Goal: Task Accomplishment & Management: Use online tool/utility

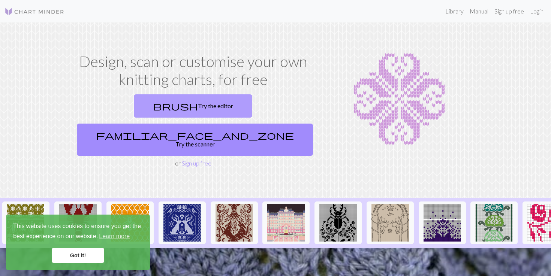
click at [136, 106] on link "brush Try the editor" at bounding box center [193, 105] width 118 height 23
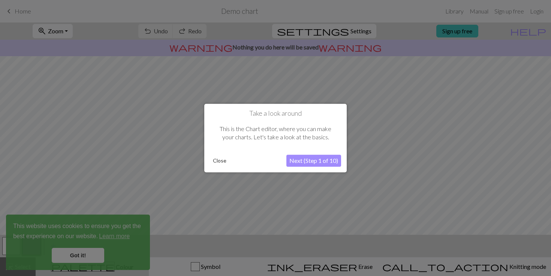
click at [295, 160] on button "Next (Step 1 of 10)" at bounding box center [313, 161] width 55 height 12
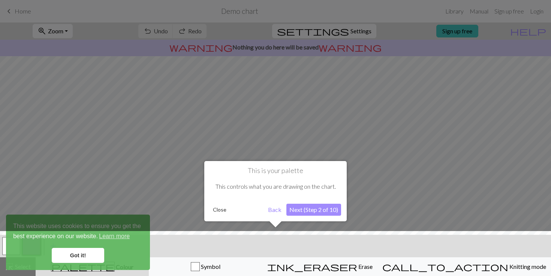
click at [297, 212] on button "Next (Step 2 of 10)" at bounding box center [313, 210] width 55 height 12
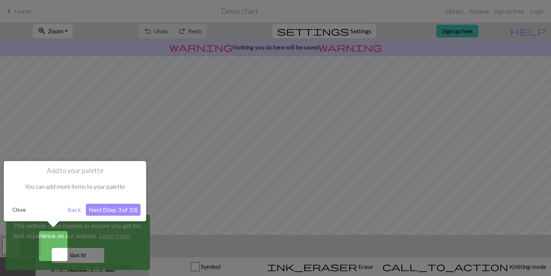
click at [112, 211] on button "Next (Step 3 of 10)" at bounding box center [113, 210] width 55 height 12
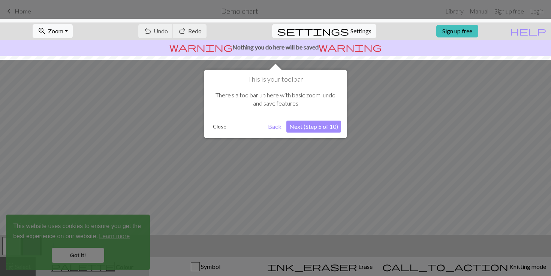
click at [306, 129] on button "Next (Step 5 of 10)" at bounding box center [313, 127] width 55 height 12
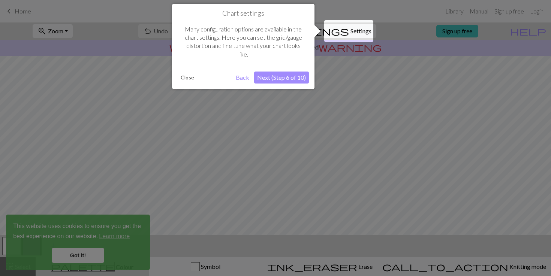
click at [275, 75] on button "Next (Step 6 of 10)" at bounding box center [281, 78] width 55 height 12
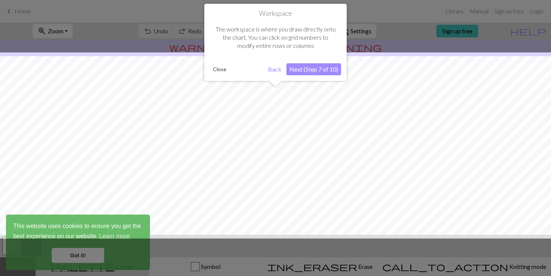
scroll to position [45, 0]
click at [301, 68] on button "Next (Step 7 of 10)" at bounding box center [313, 69] width 55 height 12
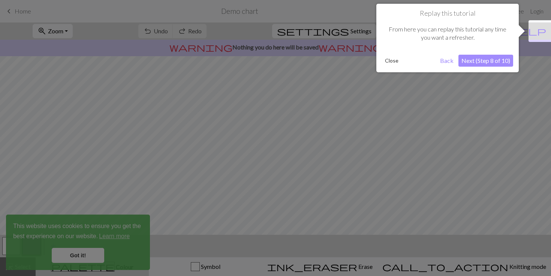
click at [471, 60] on button "Next (Step 8 of 10)" at bounding box center [485, 61] width 55 height 12
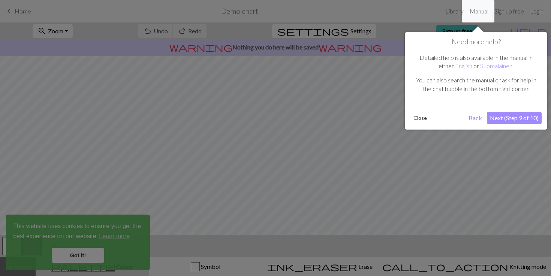
click at [498, 120] on button "Next (Step 9 of 10)" at bounding box center [514, 118] width 55 height 12
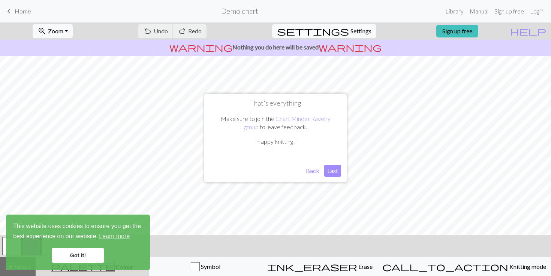
click at [313, 169] on button "Back" at bounding box center [312, 171] width 19 height 12
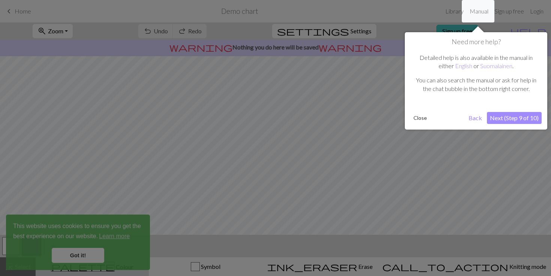
click at [494, 115] on button "Next (Step 9 of 10)" at bounding box center [514, 118] width 55 height 12
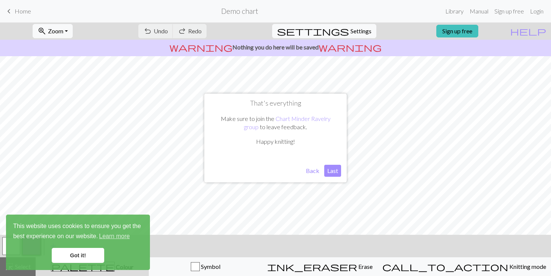
click at [332, 171] on button "Last" at bounding box center [332, 171] width 17 height 12
click at [86, 258] on link "Got it!" at bounding box center [78, 255] width 52 height 15
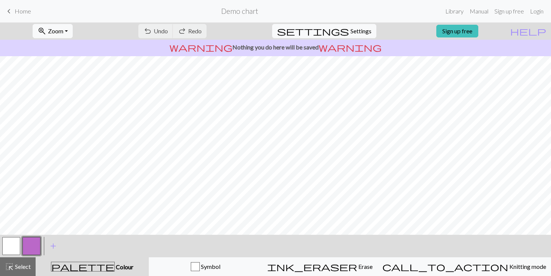
click at [15, 12] on span "Home" at bounding box center [23, 10] width 16 height 7
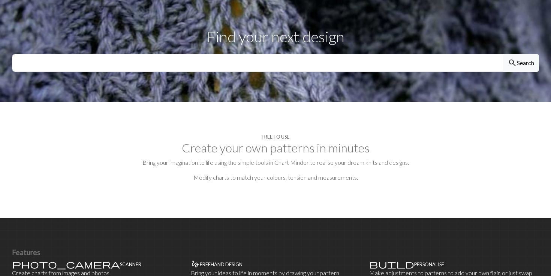
click at [251, 133] on section "Free to use Create your own patterns in minutes Bring your imagination to life …" at bounding box center [275, 160] width 551 height 116
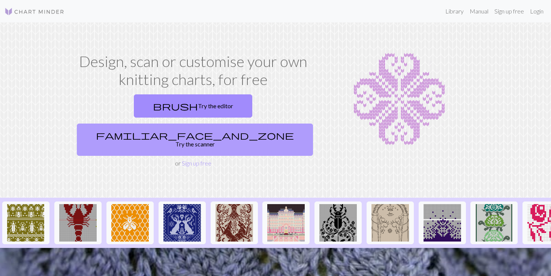
click at [250, 124] on link "familiar_face_and_zone Try the scanner" at bounding box center [195, 140] width 236 height 32
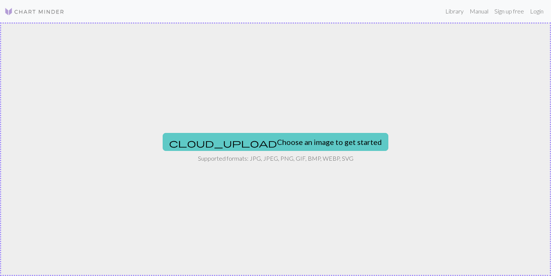
click at [257, 137] on button "cloud_upload Choose an image to get started" at bounding box center [276, 142] width 226 height 18
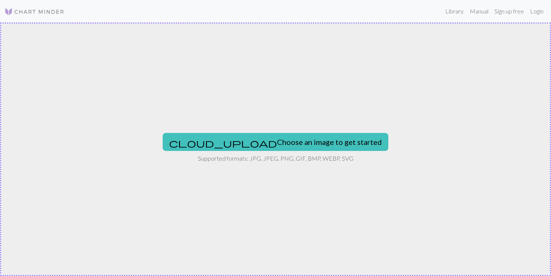
click at [275, 132] on div "cloud_upload Choose an image to get started Supported formats: JPG, JPEG, PNG, …" at bounding box center [275, 149] width 551 height 254
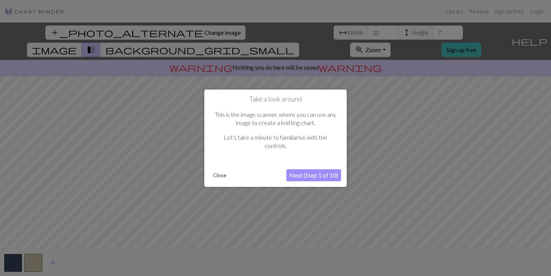
click at [318, 176] on button "Next (Step 1 of 10)" at bounding box center [313, 175] width 55 height 12
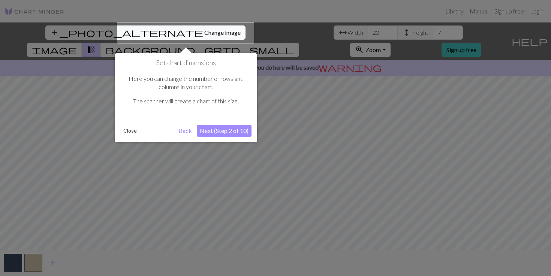
click at [218, 130] on button "Next (Step 2 of 10)" at bounding box center [224, 131] width 55 height 12
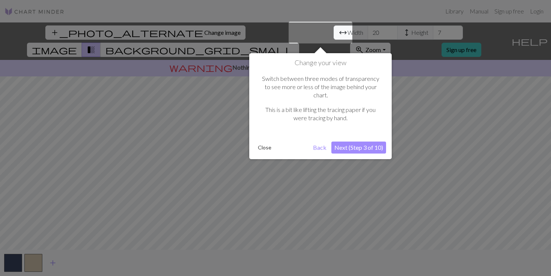
click at [371, 144] on button "Next (Step 3 of 10)" at bounding box center [358, 148] width 55 height 12
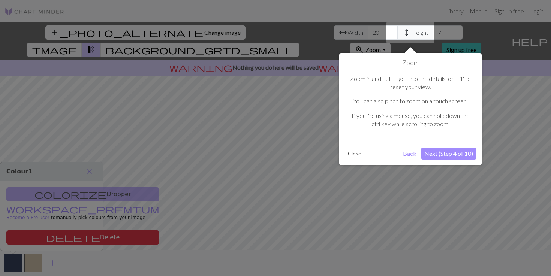
click at [454, 153] on button "Next (Step 4 of 10)" at bounding box center [448, 154] width 55 height 12
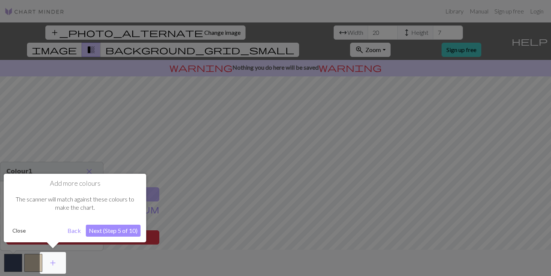
click at [108, 232] on button "Next (Step 5 of 10)" at bounding box center [113, 231] width 55 height 12
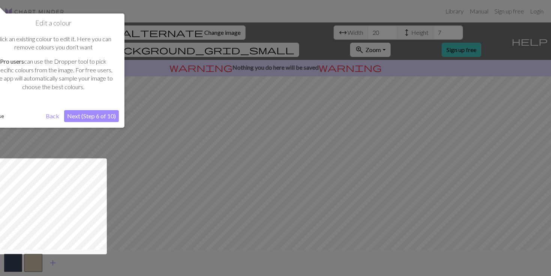
click at [98, 111] on button "Next (Step 6 of 10)" at bounding box center [91, 116] width 55 height 12
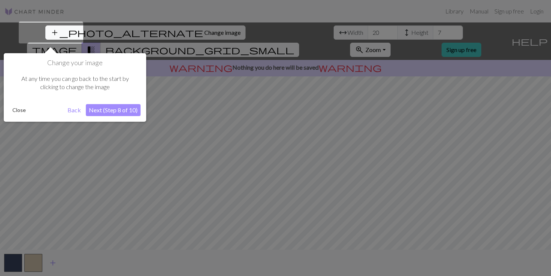
click at [120, 112] on button "Next (Step 8 of 10)" at bounding box center [113, 110] width 55 height 12
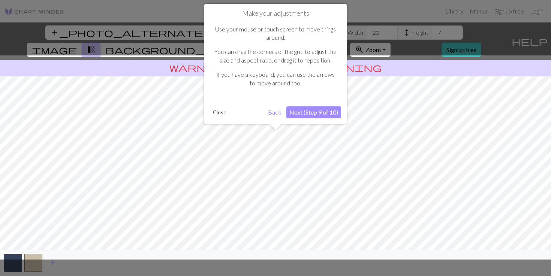
click at [306, 115] on button "Next (Step 9 of 10)" at bounding box center [313, 112] width 55 height 12
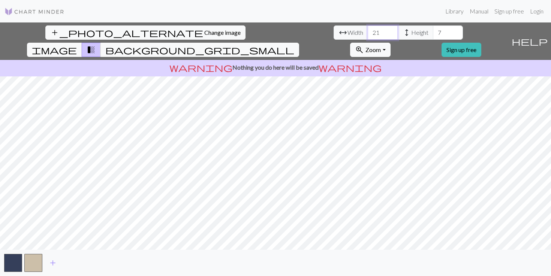
click at [368, 30] on input "21" at bounding box center [383, 32] width 30 height 14
click at [368, 30] on input "22" at bounding box center [383, 32] width 30 height 14
click at [368, 30] on input "23" at bounding box center [383, 32] width 30 height 14
click at [368, 30] on input "24" at bounding box center [383, 32] width 30 height 14
click at [368, 30] on input "25" at bounding box center [383, 32] width 30 height 14
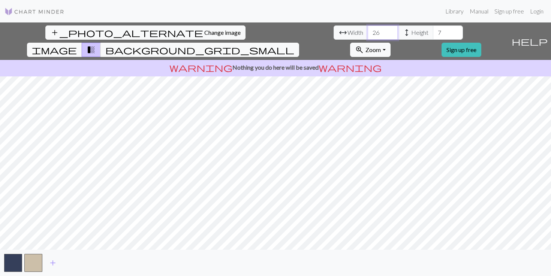
click at [368, 30] on input "26" at bounding box center [383, 32] width 30 height 14
click at [368, 30] on input "27" at bounding box center [383, 32] width 30 height 14
click at [368, 30] on input "28" at bounding box center [383, 32] width 30 height 14
click at [368, 30] on input "29" at bounding box center [383, 32] width 30 height 14
click at [368, 30] on input "30" at bounding box center [383, 32] width 30 height 14
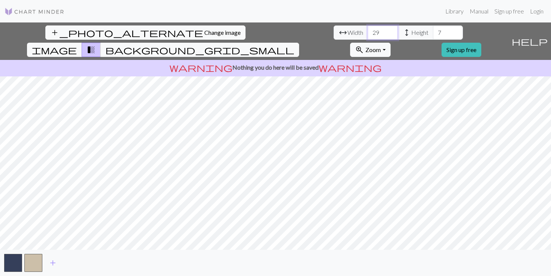
click at [368, 37] on input "29" at bounding box center [383, 32] width 30 height 14
click at [368, 37] on input "28" at bounding box center [383, 32] width 30 height 14
click at [368, 37] on input "27" at bounding box center [383, 32] width 30 height 14
click at [368, 37] on input "26" at bounding box center [383, 32] width 30 height 14
click at [368, 29] on input "27" at bounding box center [383, 32] width 30 height 14
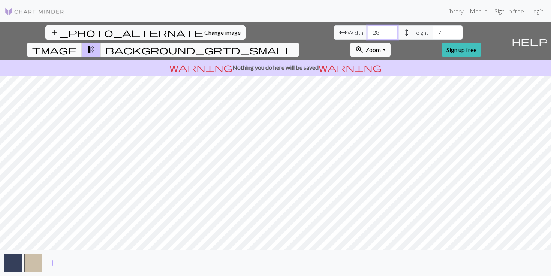
click at [368, 29] on input "28" at bounding box center [383, 32] width 30 height 14
click at [368, 29] on input "29" at bounding box center [383, 32] width 30 height 14
click at [368, 29] on input "30" at bounding box center [383, 32] width 30 height 14
click at [368, 29] on input "31" at bounding box center [383, 32] width 30 height 14
click at [368, 29] on input "32" at bounding box center [383, 32] width 30 height 14
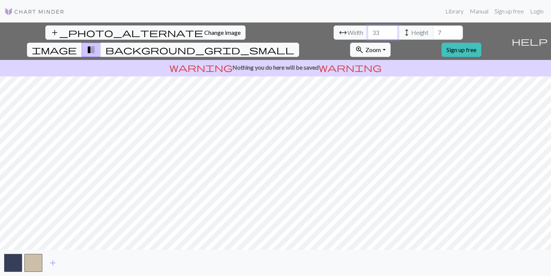
click at [368, 29] on input "33" at bounding box center [383, 32] width 30 height 14
click at [368, 29] on input "34" at bounding box center [383, 32] width 30 height 14
click at [368, 29] on input "35" at bounding box center [383, 32] width 30 height 14
click at [368, 29] on input "36" at bounding box center [383, 32] width 30 height 14
type input "37"
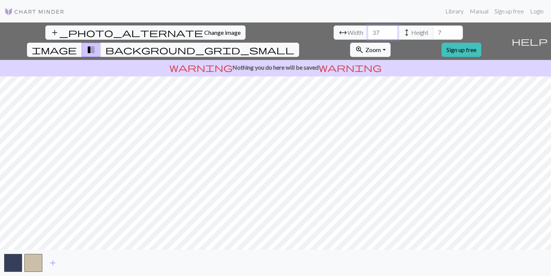
click at [368, 29] on input "37" at bounding box center [383, 32] width 30 height 14
click at [433, 30] on input "8" at bounding box center [448, 32] width 30 height 14
click at [433, 30] on input "9" at bounding box center [448, 32] width 30 height 14
click at [433, 30] on input "10" at bounding box center [448, 32] width 30 height 14
click at [433, 30] on input "11" at bounding box center [448, 32] width 30 height 14
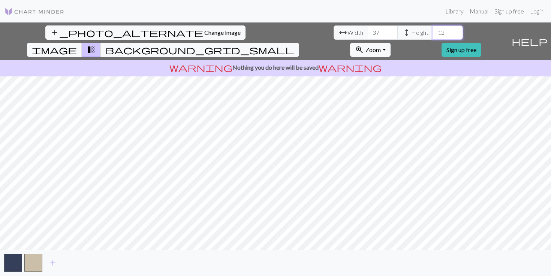
click at [433, 30] on input "12" at bounding box center [448, 32] width 30 height 14
click at [433, 30] on input "13" at bounding box center [448, 32] width 30 height 14
click at [433, 30] on input "14" at bounding box center [448, 32] width 30 height 14
click at [433, 30] on input "15" at bounding box center [448, 32] width 30 height 14
click at [433, 30] on input "16" at bounding box center [448, 32] width 30 height 14
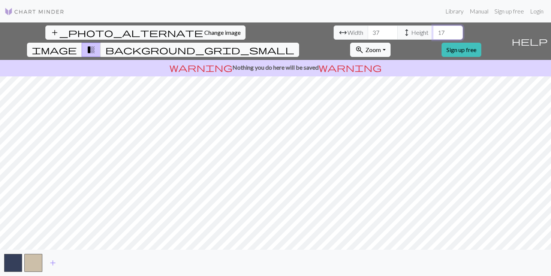
click at [433, 30] on input "17" at bounding box center [448, 32] width 30 height 14
click at [433, 30] on input "18" at bounding box center [448, 32] width 30 height 14
click at [433, 30] on input "19" at bounding box center [448, 32] width 30 height 14
click at [433, 30] on input "20" at bounding box center [448, 32] width 30 height 14
click at [433, 30] on input "21" at bounding box center [448, 32] width 30 height 14
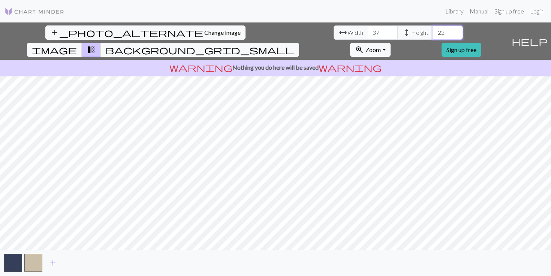
click at [433, 30] on input "22" at bounding box center [448, 32] width 30 height 14
click at [433, 30] on input "23" at bounding box center [448, 32] width 30 height 14
click at [433, 30] on input "24" at bounding box center [448, 32] width 30 height 14
click at [433, 30] on input "25" at bounding box center [448, 32] width 30 height 14
type input "26"
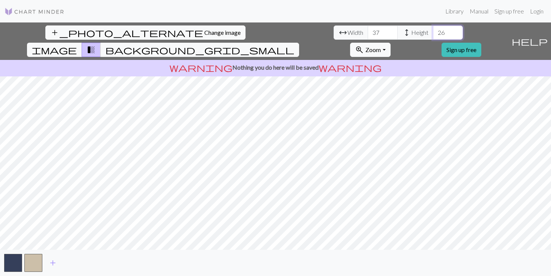
click at [433, 30] on input "26" at bounding box center [448, 32] width 30 height 14
click at [31, 261] on button "button" at bounding box center [33, 263] width 18 height 18
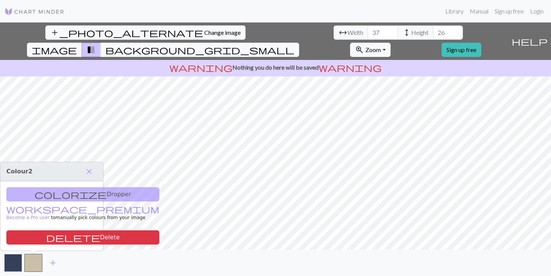
click at [11, 263] on button "button" at bounding box center [13, 263] width 18 height 18
click at [52, 263] on span "add" at bounding box center [52, 263] width 9 height 10
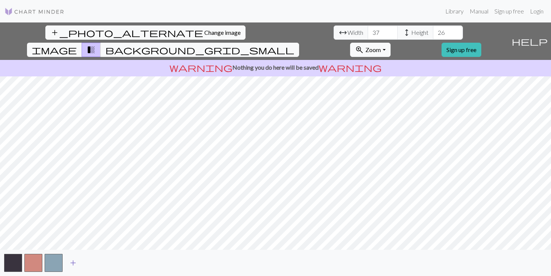
click at [73, 264] on span "add" at bounding box center [73, 263] width 9 height 10
click at [93, 262] on span "add" at bounding box center [93, 263] width 9 height 10
click at [117, 263] on span "add" at bounding box center [113, 263] width 9 height 10
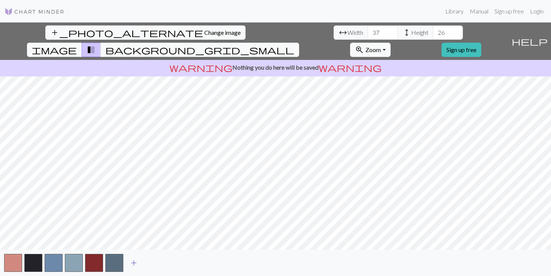
click at [133, 264] on span "add" at bounding box center [133, 263] width 9 height 10
click at [154, 263] on span "add" at bounding box center [154, 263] width 9 height 10
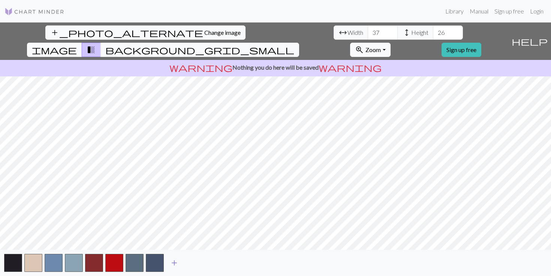
click at [175, 263] on span "add" at bounding box center [174, 263] width 9 height 10
click at [194, 263] on span "add" at bounding box center [194, 263] width 9 height 10
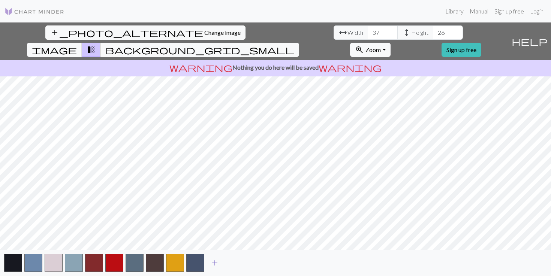
click at [218, 263] on span "add" at bounding box center [214, 263] width 9 height 10
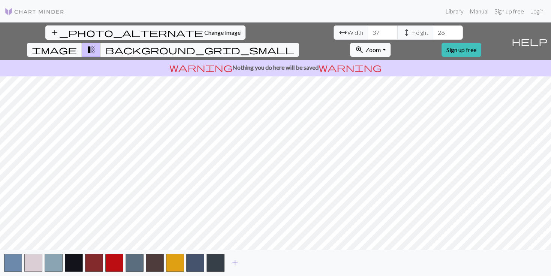
click at [235, 262] on span "add" at bounding box center [234, 263] width 9 height 10
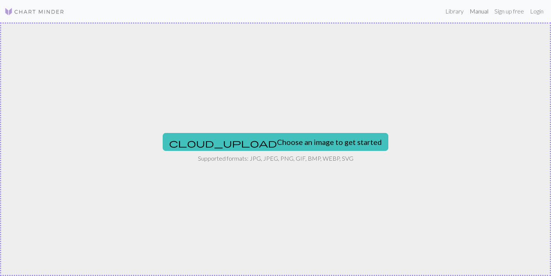
click at [481, 6] on link "Manual" at bounding box center [479, 11] width 25 height 15
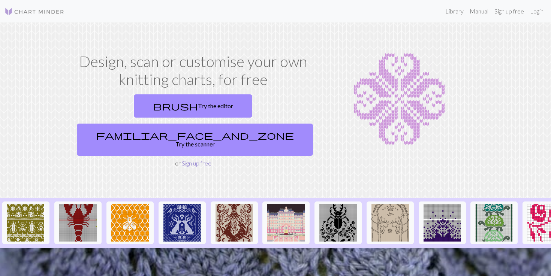
click at [188, 160] on link "Sign up free" at bounding box center [197, 163] width 30 height 7
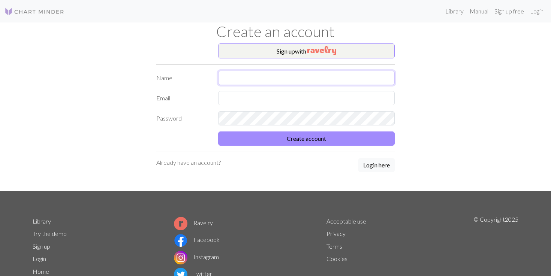
click at [250, 72] on input "text" at bounding box center [306, 78] width 177 height 14
type input "[PERSON_NAME]"
click at [269, 104] on input "text" at bounding box center [306, 98] width 177 height 14
type input "[EMAIL_ADDRESS][DOMAIN_NAME]"
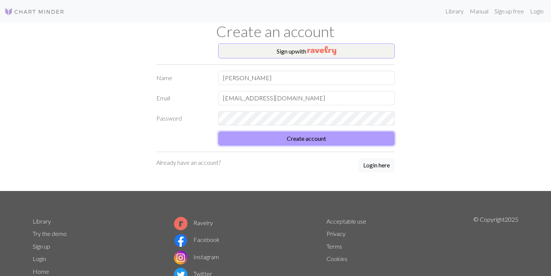
click at [317, 140] on button "Create account" at bounding box center [306, 139] width 177 height 14
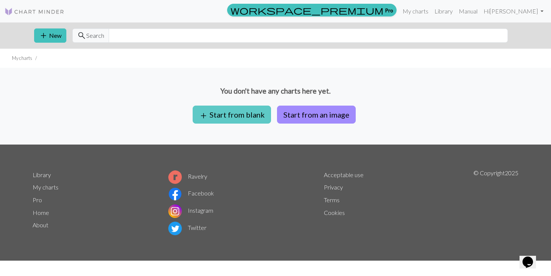
click at [248, 119] on button "add Start from blank" at bounding box center [232, 115] width 78 height 18
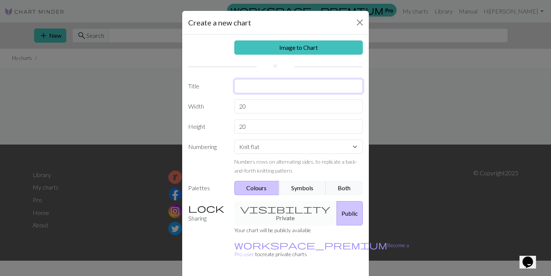
click at [263, 88] on input "text" at bounding box center [298, 86] width 129 height 14
type input "Formula sweater"
click at [256, 108] on input "20" at bounding box center [298, 106] width 129 height 14
click at [266, 126] on input "20" at bounding box center [298, 127] width 129 height 14
click at [272, 144] on select "Knit flat Knit in the round Lace knitting Cross stitch" at bounding box center [298, 147] width 129 height 14
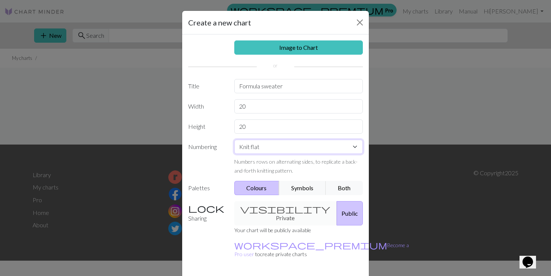
click at [234, 140] on select "Knit flat Knit in the round Lace knitting Cross stitch" at bounding box center [298, 147] width 129 height 14
click at [279, 167] on div "Numbers rows on alternating sides, to replicate a back-and-forth knitting patte…" at bounding box center [298, 166] width 129 height 18
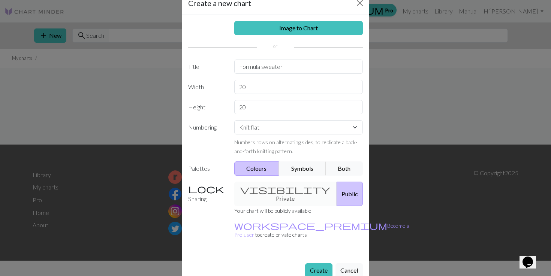
click at [283, 192] on div "visibility Private Public" at bounding box center [299, 194] width 138 height 24
click at [252, 184] on div "visibility Private Public" at bounding box center [299, 194] width 138 height 24
click at [285, 188] on div "visibility Private Public" at bounding box center [299, 194] width 138 height 24
click at [265, 188] on div "visibility Private Public" at bounding box center [299, 194] width 138 height 24
click at [254, 190] on div "visibility Private Public" at bounding box center [299, 194] width 138 height 24
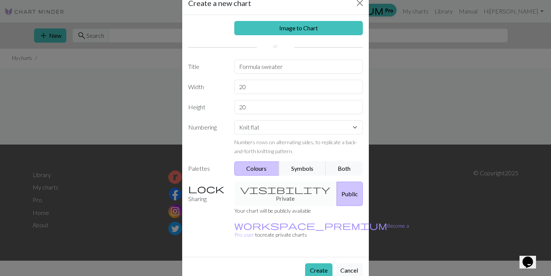
click at [337, 190] on button "Public" at bounding box center [350, 194] width 26 height 24
click at [277, 190] on div "visibility Private Public" at bounding box center [299, 194] width 138 height 24
click at [258, 189] on div "visibility Private Public" at bounding box center [299, 194] width 138 height 24
click at [321, 263] on button "Create" at bounding box center [318, 270] width 27 height 14
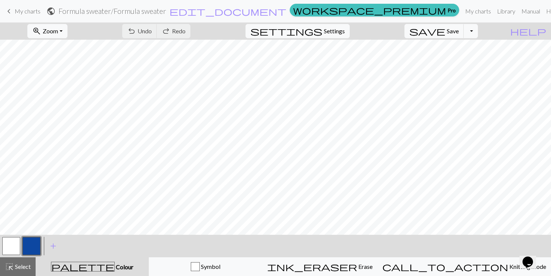
click at [11, 10] on span "keyboard_arrow_left" at bounding box center [8, 11] width 9 height 10
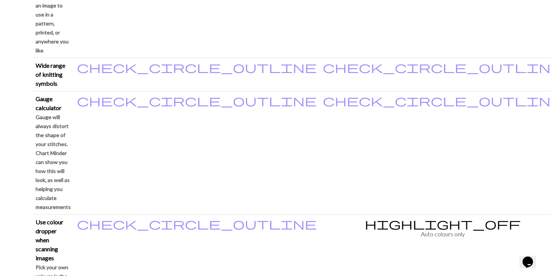
scroll to position [676, 0]
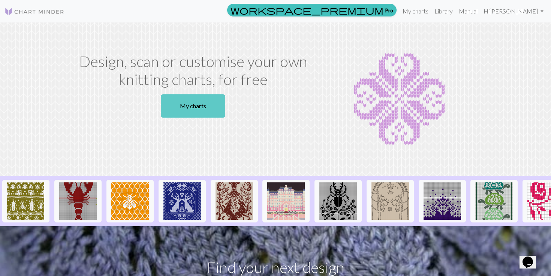
click at [198, 103] on link "My charts" at bounding box center [193, 105] width 64 height 23
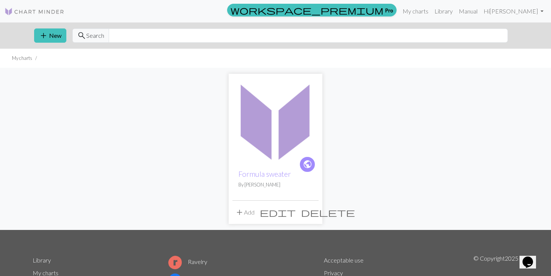
click at [311, 212] on span "delete" at bounding box center [328, 212] width 54 height 10
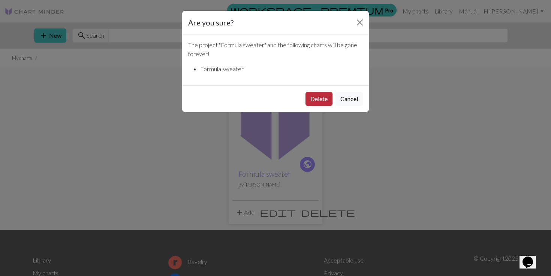
click at [313, 99] on button "Delete" at bounding box center [318, 99] width 27 height 14
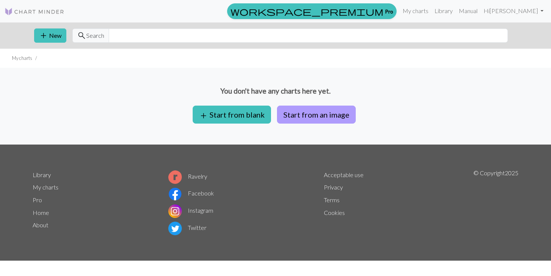
click at [318, 107] on button "Start from an image" at bounding box center [316, 115] width 79 height 18
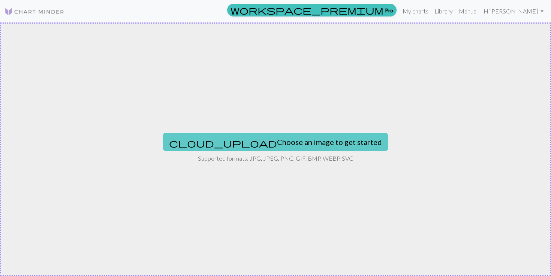
click at [302, 142] on button "cloud_upload Choose an image to get started" at bounding box center [276, 142] width 226 height 18
click at [258, 145] on button "cloud_upload Choose an image to get started" at bounding box center [276, 142] width 226 height 18
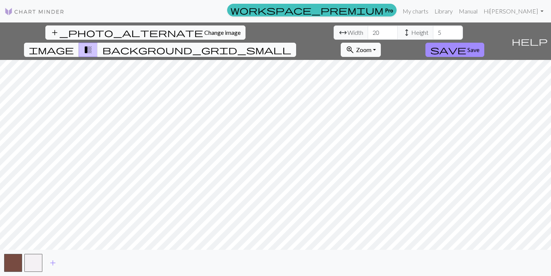
click at [291, 45] on span "background_grid_small" at bounding box center [196, 50] width 189 height 10
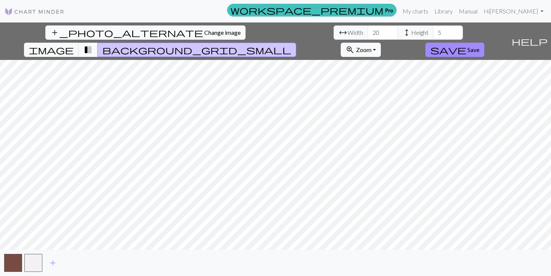
click at [98, 43] on button "transition_fade" at bounding box center [88, 50] width 19 height 14
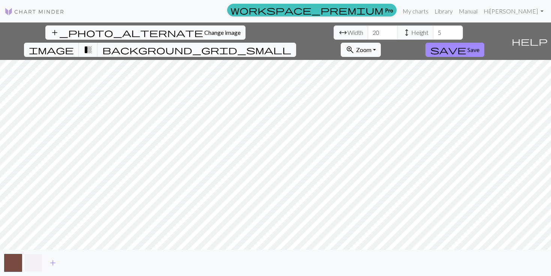
click at [40, 262] on button "button" at bounding box center [33, 263] width 18 height 18
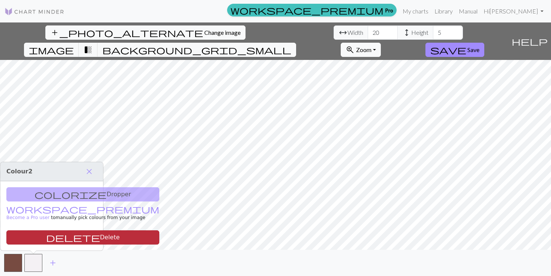
click at [62, 233] on button "delete Delete" at bounding box center [82, 237] width 153 height 14
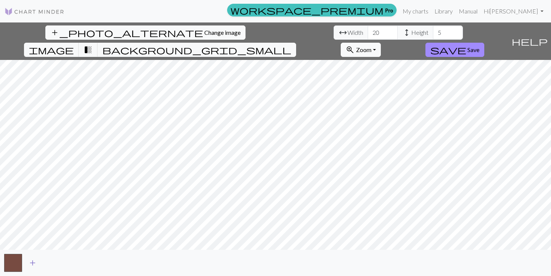
click at [35, 263] on span "add" at bounding box center [32, 263] width 9 height 10
click at [57, 265] on span "add" at bounding box center [52, 263] width 9 height 10
click at [75, 266] on span "add" at bounding box center [73, 263] width 9 height 10
click at [98, 265] on button "add" at bounding box center [93, 263] width 19 height 14
click at [116, 265] on span "add" at bounding box center [113, 263] width 9 height 10
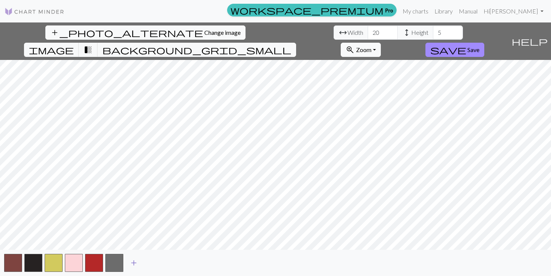
click at [137, 264] on span "add" at bounding box center [133, 263] width 9 height 10
click at [163, 263] on div "add" at bounding box center [275, 263] width 551 height 26
click at [150, 264] on span "add" at bounding box center [154, 263] width 9 height 10
click at [174, 264] on span "add" at bounding box center [174, 263] width 9 height 10
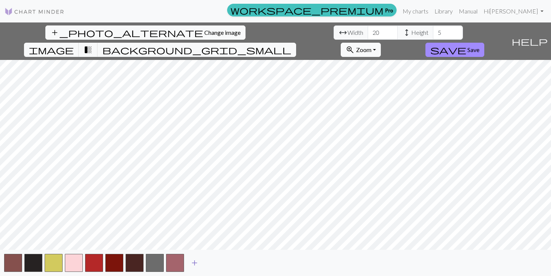
click at [195, 263] on span "add" at bounding box center [194, 263] width 9 height 10
click at [216, 263] on span "add" at bounding box center [214, 263] width 9 height 10
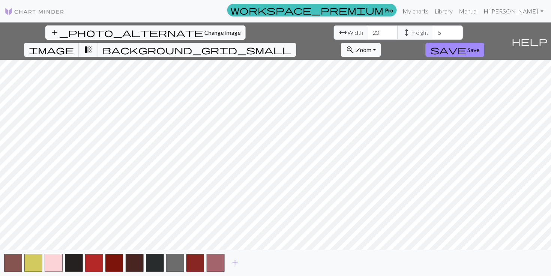
click at [234, 262] on span "add" at bounding box center [234, 263] width 9 height 10
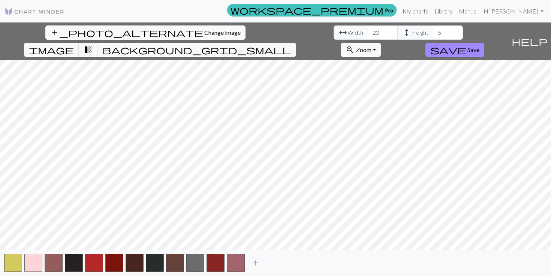
click at [256, 261] on span "add" at bounding box center [255, 263] width 9 height 10
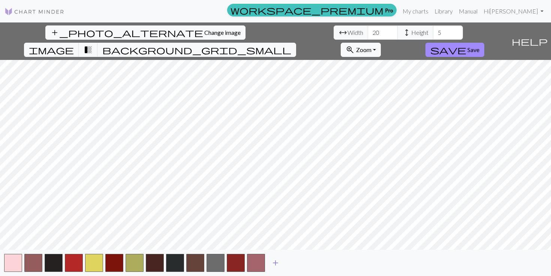
click at [275, 262] on span "add" at bounding box center [275, 263] width 9 height 10
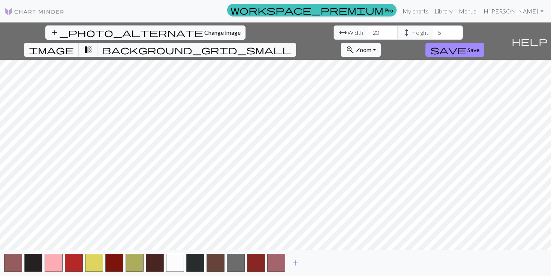
click at [303, 261] on button "add" at bounding box center [295, 263] width 19 height 14
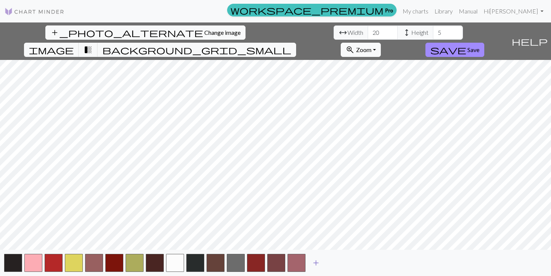
click at [317, 262] on span "add" at bounding box center [315, 263] width 9 height 10
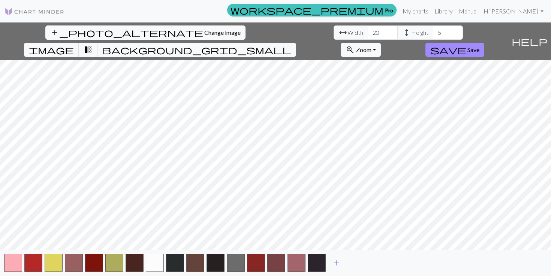
click at [337, 263] on span "add" at bounding box center [336, 263] width 9 height 10
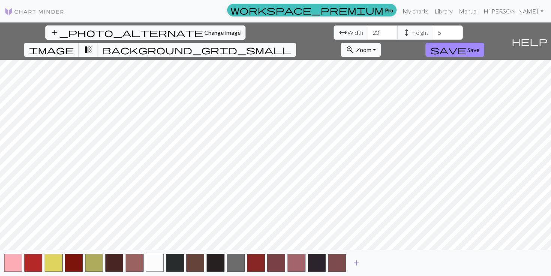
click at [357, 262] on span "add" at bounding box center [356, 263] width 9 height 10
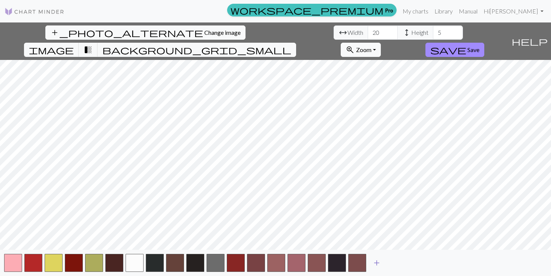
click at [375, 263] on span "add" at bounding box center [376, 263] width 9 height 10
click at [16, 263] on button "button" at bounding box center [13, 263] width 18 height 18
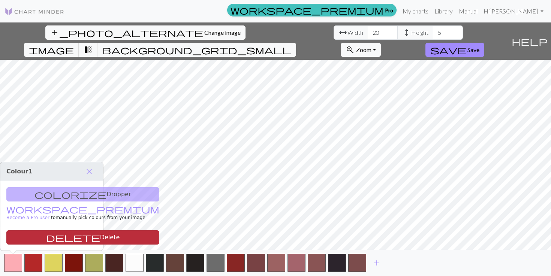
click at [25, 239] on button "delete Delete" at bounding box center [82, 237] width 153 height 14
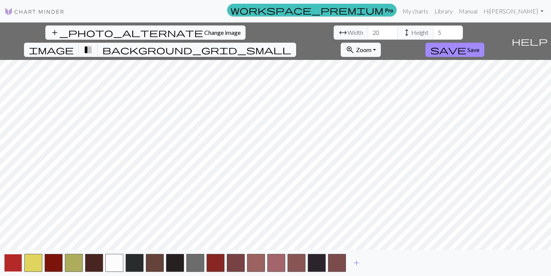
click at [19, 260] on button "button" at bounding box center [13, 263] width 18 height 18
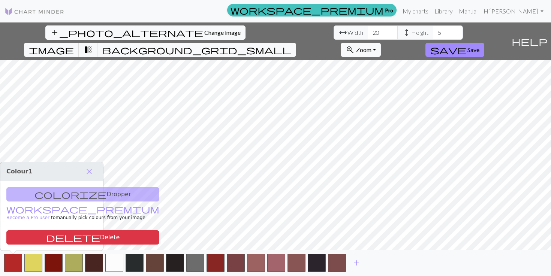
click at [19, 248] on div "colorize Dropper workspace_premium Become a Pro user to manually pick colours f…" at bounding box center [51, 215] width 103 height 69
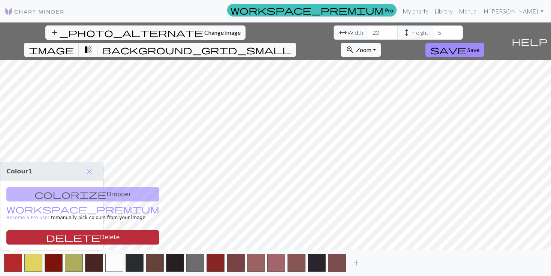
click at [25, 234] on button "delete Delete" at bounding box center [82, 237] width 153 height 14
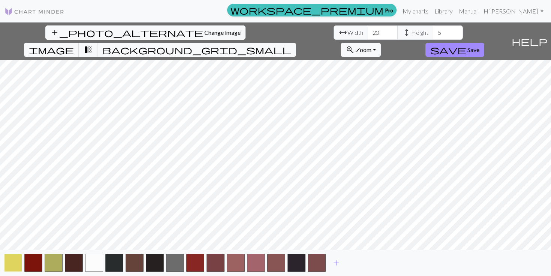
click at [17, 262] on button "button" at bounding box center [13, 263] width 18 height 18
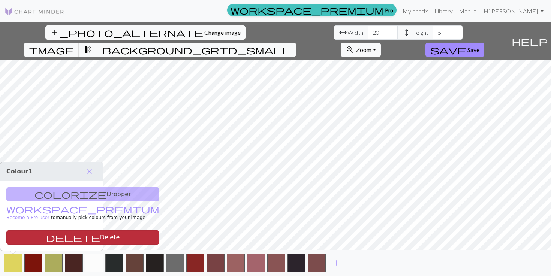
click at [22, 233] on button "delete Delete" at bounding box center [82, 237] width 153 height 14
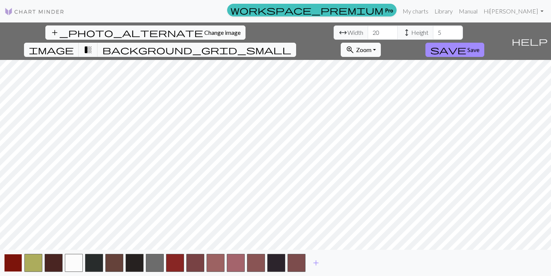
click at [17, 260] on button "button" at bounding box center [13, 263] width 18 height 18
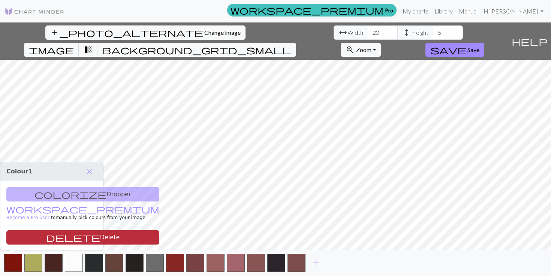
click at [20, 235] on button "delete Delete" at bounding box center [82, 237] width 153 height 14
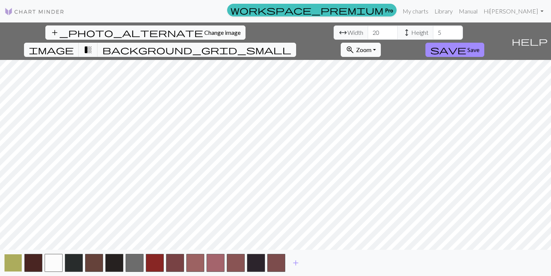
click at [12, 264] on button "button" at bounding box center [13, 263] width 18 height 18
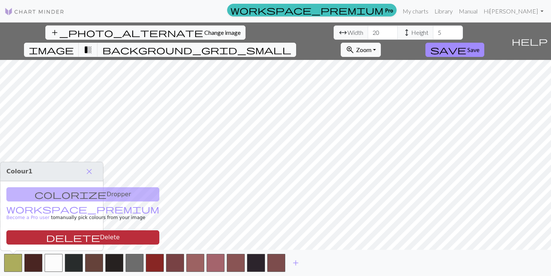
click at [16, 238] on button "delete Delete" at bounding box center [82, 237] width 153 height 14
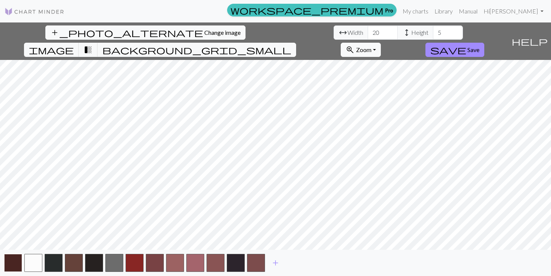
click at [16, 260] on button "button" at bounding box center [13, 263] width 18 height 18
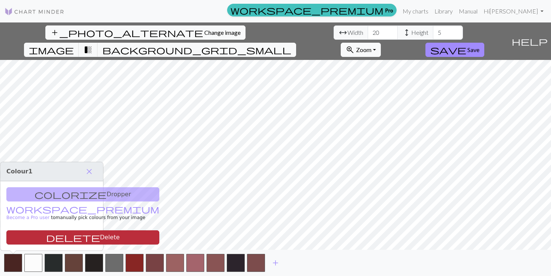
click at [19, 243] on button "delete Delete" at bounding box center [82, 237] width 153 height 14
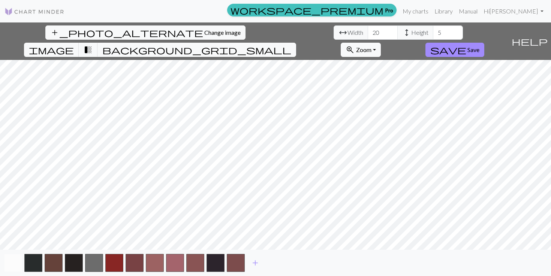
click at [16, 264] on button "button" at bounding box center [13, 263] width 18 height 18
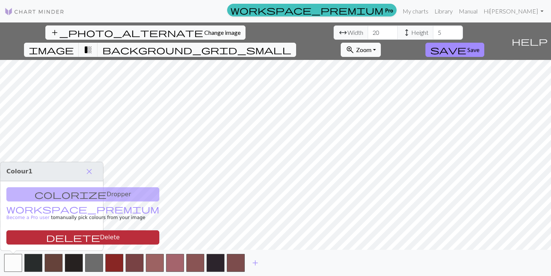
click at [18, 238] on button "delete Delete" at bounding box center [82, 237] width 153 height 14
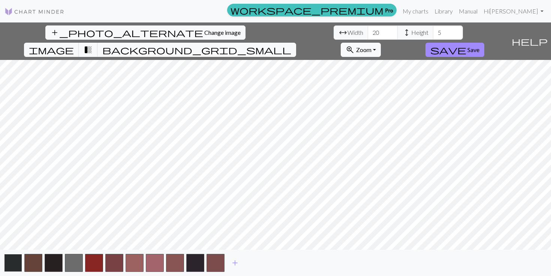
click at [17, 260] on button "button" at bounding box center [13, 263] width 18 height 18
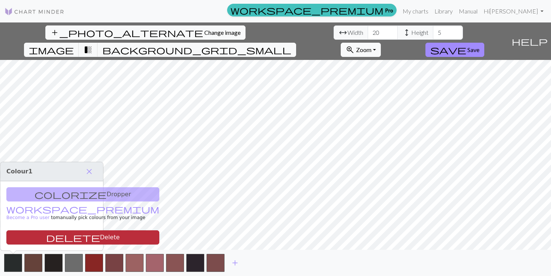
click at [18, 241] on button "delete Delete" at bounding box center [82, 237] width 153 height 14
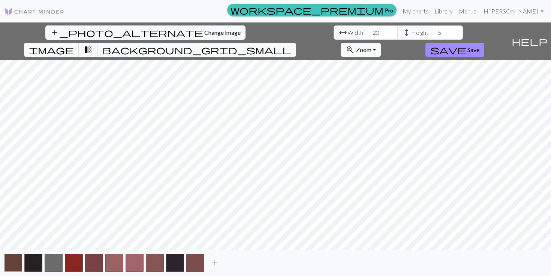
click at [17, 260] on button "button" at bounding box center [13, 263] width 18 height 18
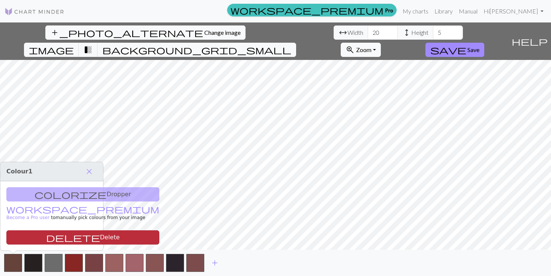
click at [19, 238] on button "delete Delete" at bounding box center [82, 237] width 153 height 14
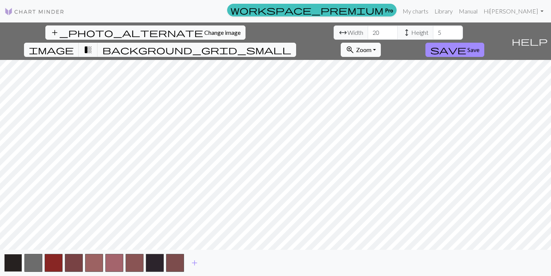
click at [19, 259] on button "button" at bounding box center [13, 263] width 18 height 18
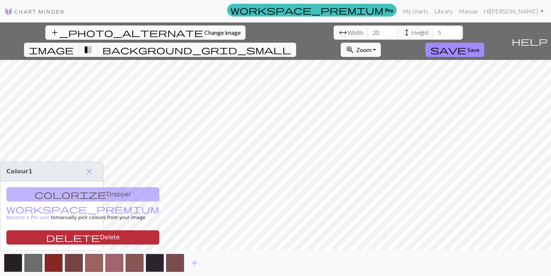
click at [21, 239] on button "delete Delete" at bounding box center [82, 237] width 153 height 14
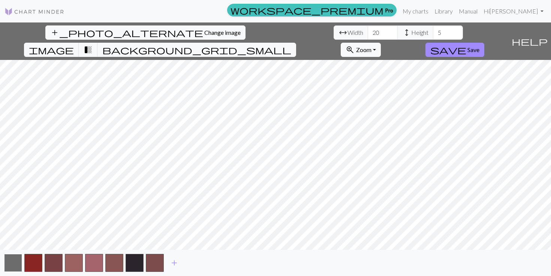
click at [21, 257] on button "button" at bounding box center [13, 263] width 18 height 18
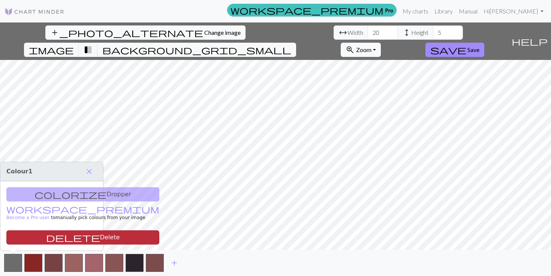
click at [22, 239] on button "delete Delete" at bounding box center [82, 237] width 153 height 14
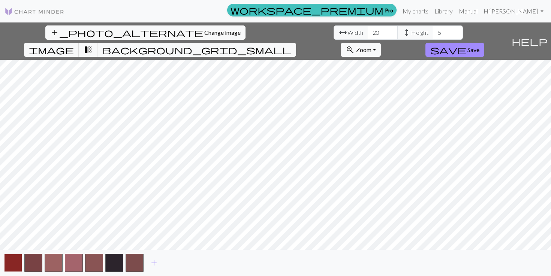
click at [21, 263] on button "button" at bounding box center [13, 263] width 18 height 18
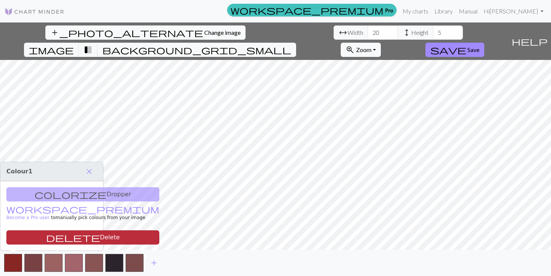
click at [23, 239] on button "delete Delete" at bounding box center [82, 237] width 153 height 14
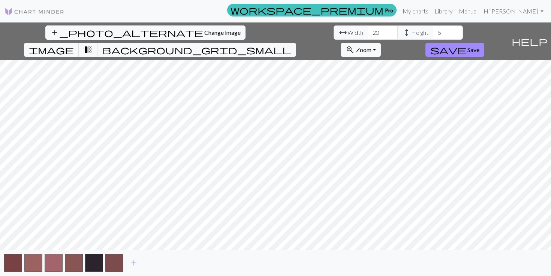
click at [23, 259] on div "add" at bounding box center [275, 263] width 551 height 26
click at [30, 259] on button "button" at bounding box center [33, 263] width 18 height 18
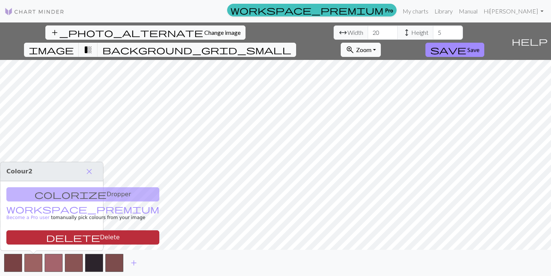
click at [30, 243] on button "delete Delete" at bounding box center [82, 237] width 153 height 14
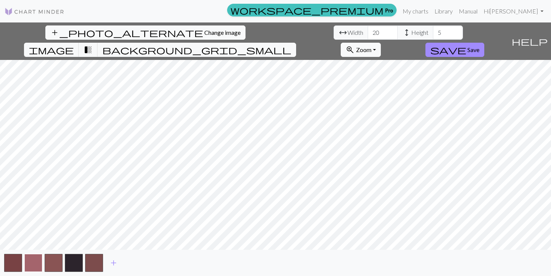
click at [31, 257] on button "button" at bounding box center [33, 263] width 18 height 18
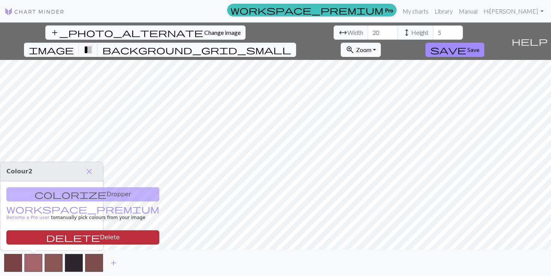
click at [31, 239] on button "delete Delete" at bounding box center [82, 237] width 153 height 14
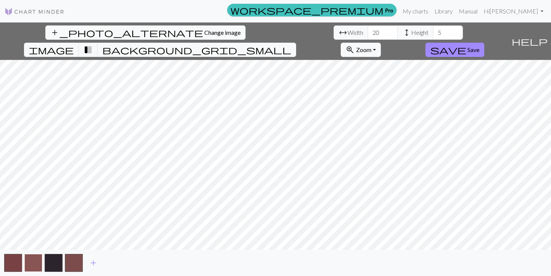
click at [31, 257] on button "button" at bounding box center [33, 263] width 18 height 18
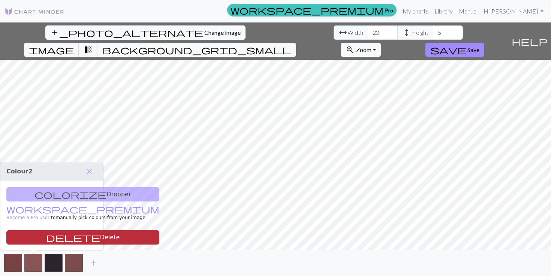
click at [31, 237] on button "delete Delete" at bounding box center [82, 237] width 153 height 14
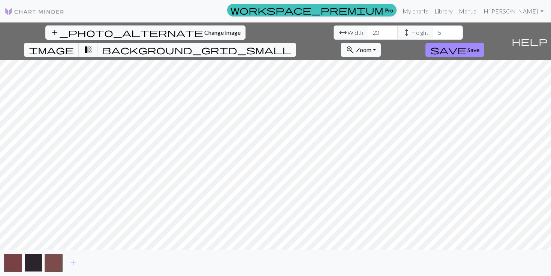
click at [31, 254] on button "button" at bounding box center [33, 263] width 18 height 18
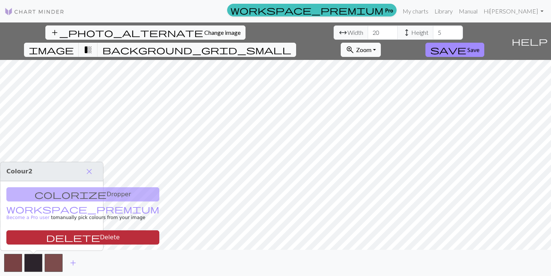
click at [32, 243] on button "delete Delete" at bounding box center [82, 237] width 153 height 14
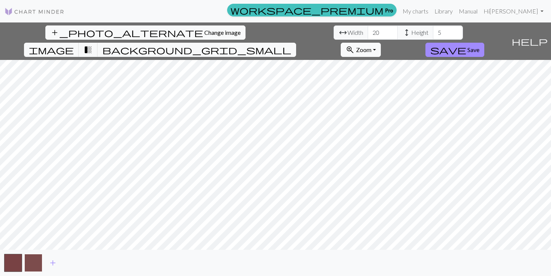
click at [32, 257] on button "button" at bounding box center [33, 263] width 18 height 18
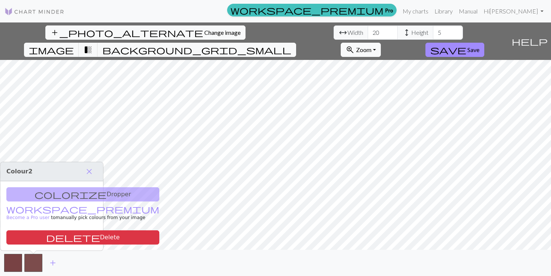
click at [32, 245] on div "colorize Dropper workspace_premium Become a Pro user to manually pick colours f…" at bounding box center [51, 215] width 103 height 69
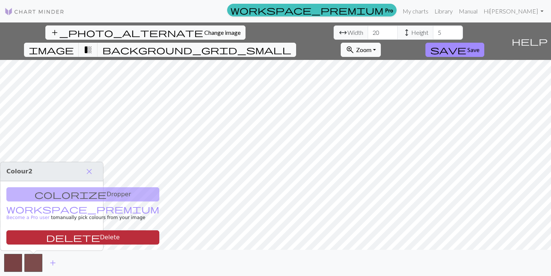
click at [32, 238] on button "delete Delete" at bounding box center [82, 237] width 153 height 14
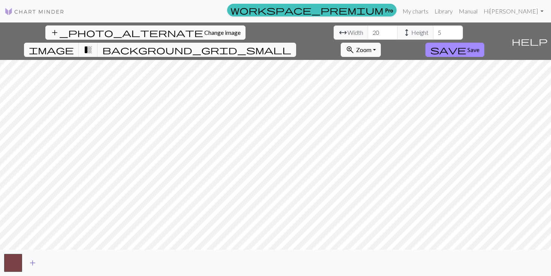
click at [25, 257] on button "add" at bounding box center [32, 263] width 19 height 14
click at [18, 257] on button "button" at bounding box center [13, 263] width 18 height 18
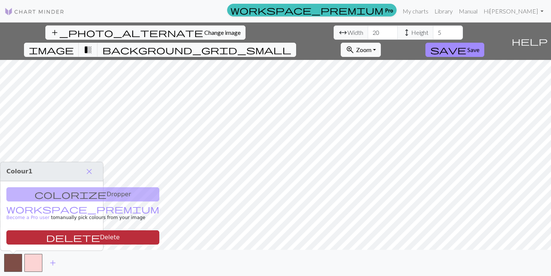
click at [27, 240] on button "delete Delete" at bounding box center [82, 237] width 153 height 14
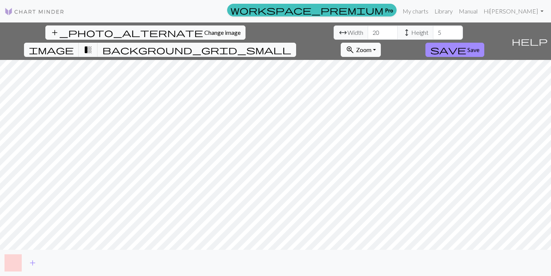
click at [20, 261] on button "button" at bounding box center [13, 263] width 18 height 18
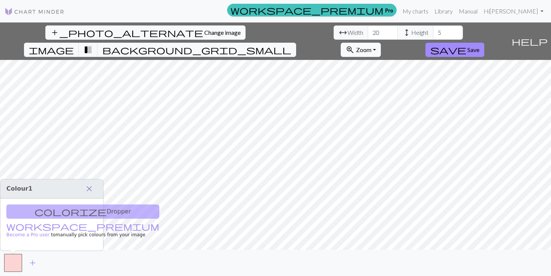
click at [93, 186] on span "close" at bounding box center [89, 189] width 9 height 10
